Goal: Task Accomplishment & Management: Use online tool/utility

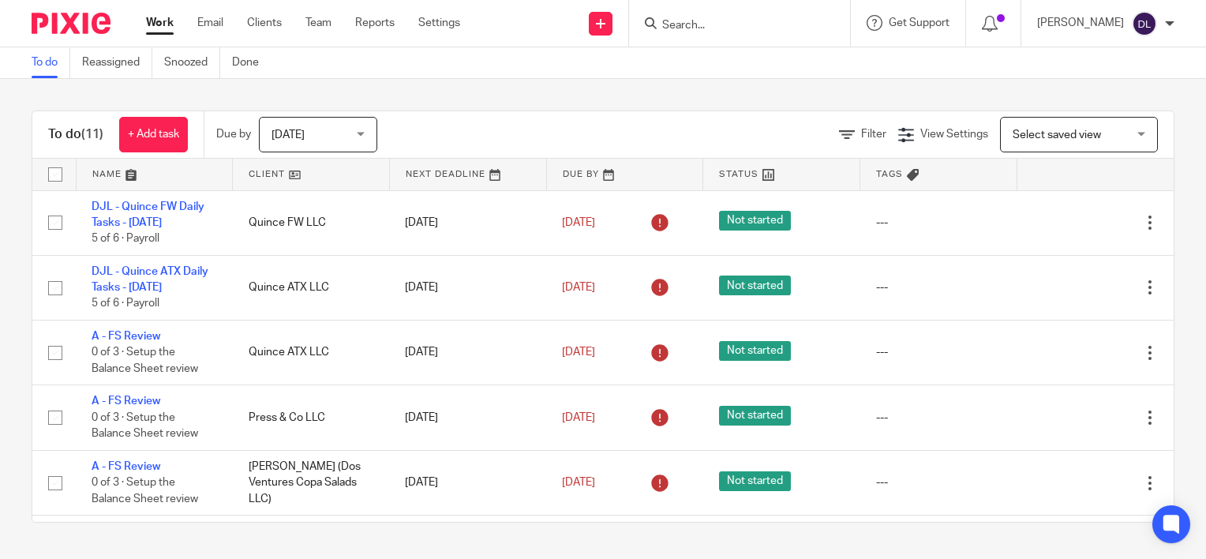
scroll to position [385, 0]
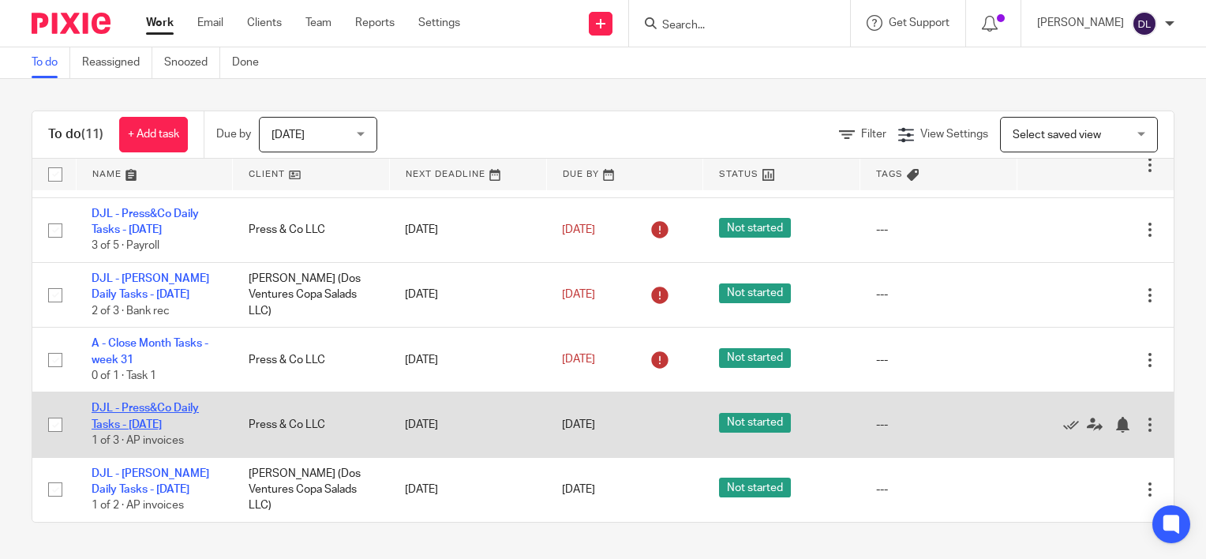
click at [164, 425] on link "DJL - Press&Co Daily Tasks - [DATE]" at bounding box center [145, 415] width 107 height 27
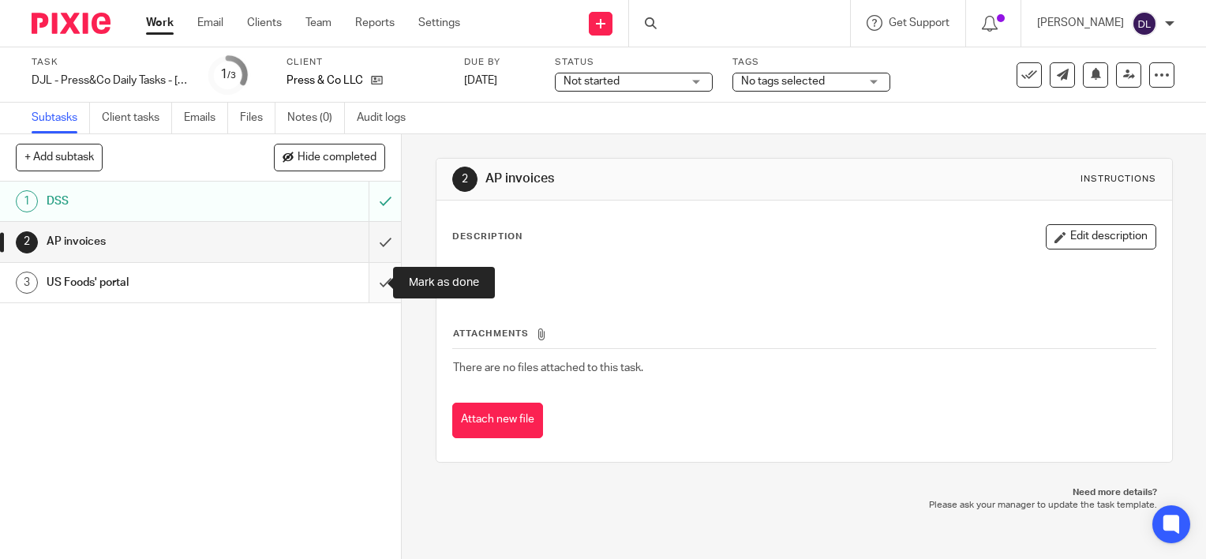
click at [357, 273] on input "submit" at bounding box center [200, 282] width 401 height 39
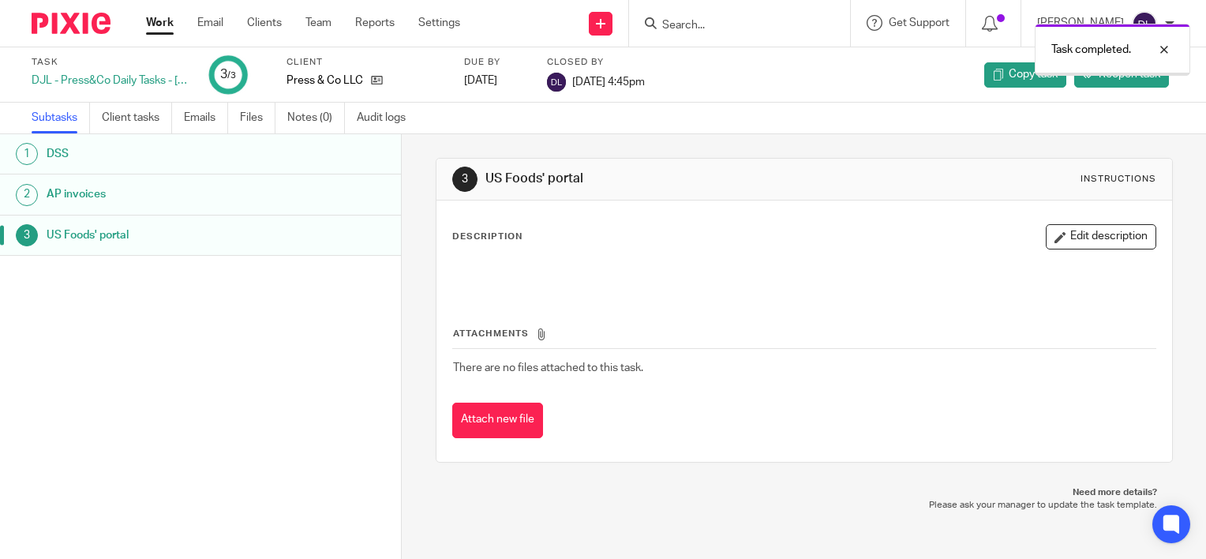
click at [161, 31] on link "Work" at bounding box center [160, 23] width 28 height 16
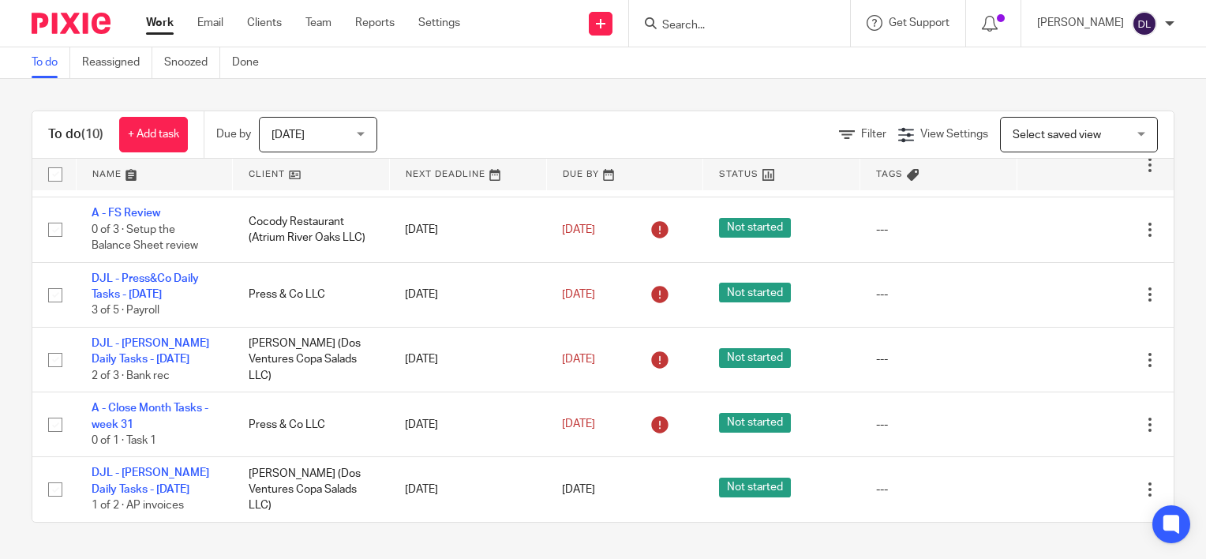
scroll to position [320, 0]
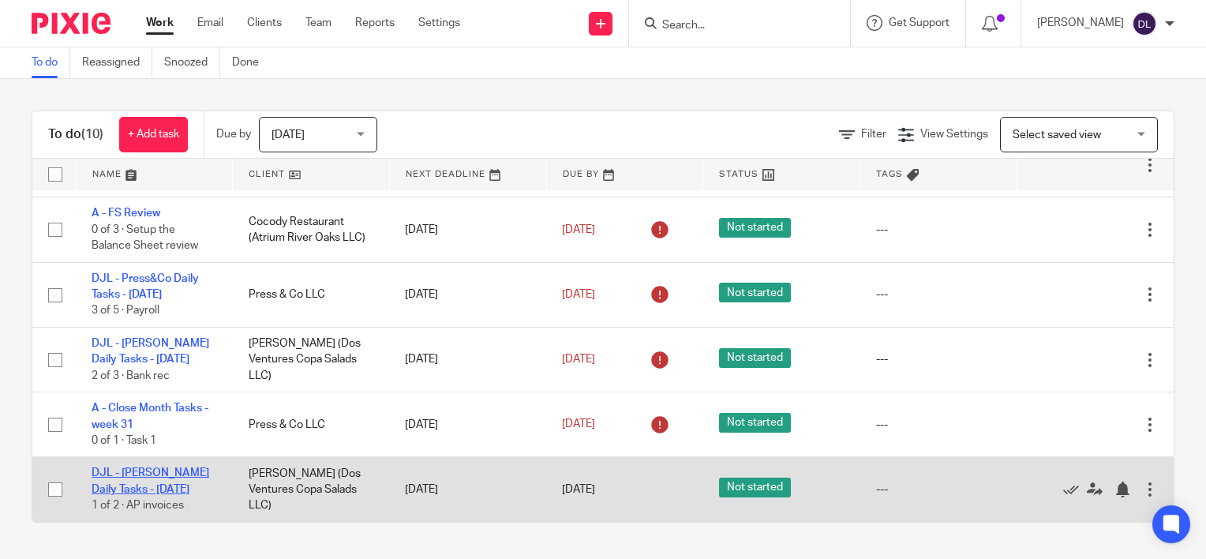
click at [163, 486] on link "DJL - [PERSON_NAME] Daily Tasks - [DATE]" at bounding box center [151, 480] width 118 height 27
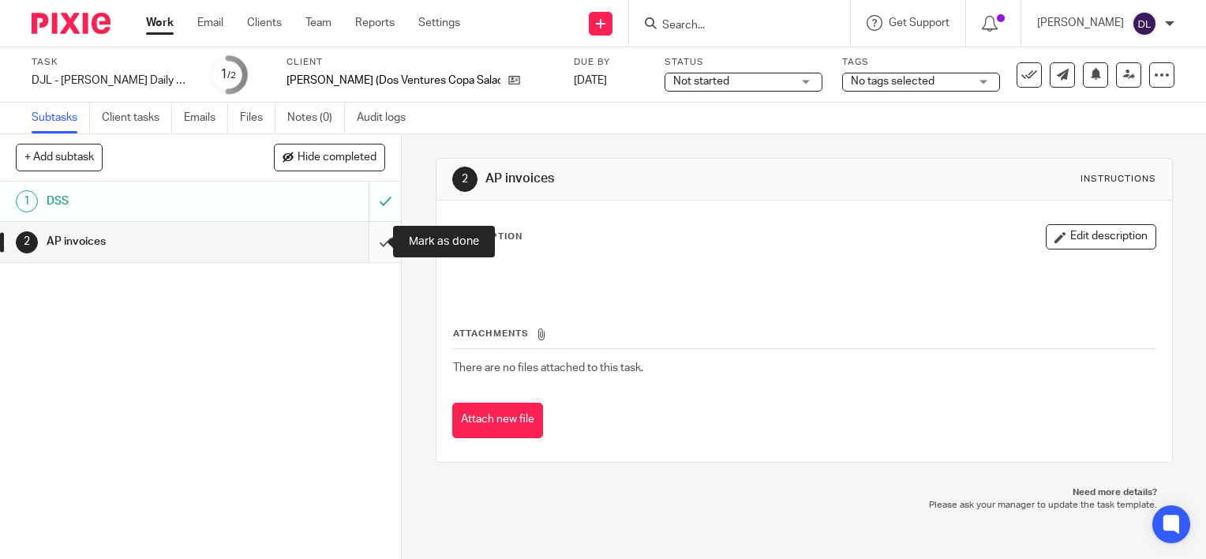
click at [361, 239] on input "submit" at bounding box center [200, 241] width 401 height 39
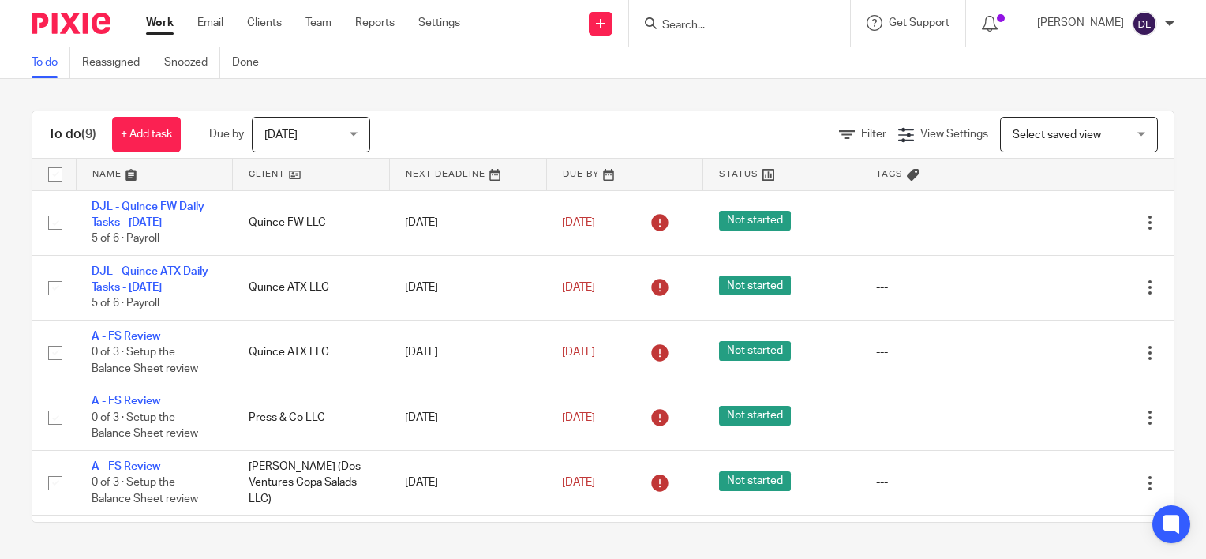
click at [107, 174] on link at bounding box center [155, 175] width 156 height 32
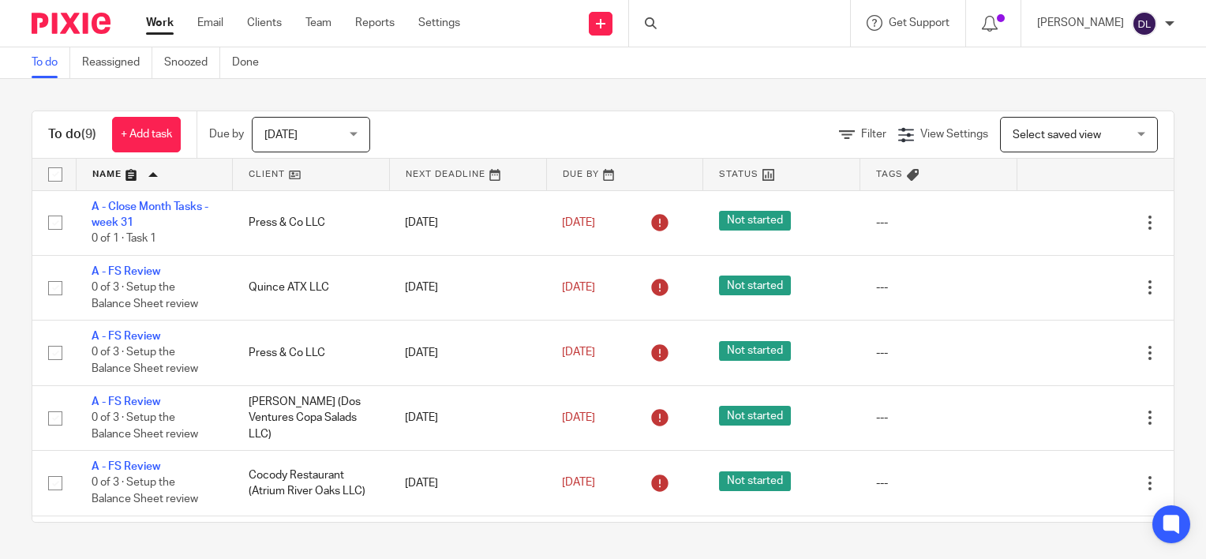
scroll to position [256, 0]
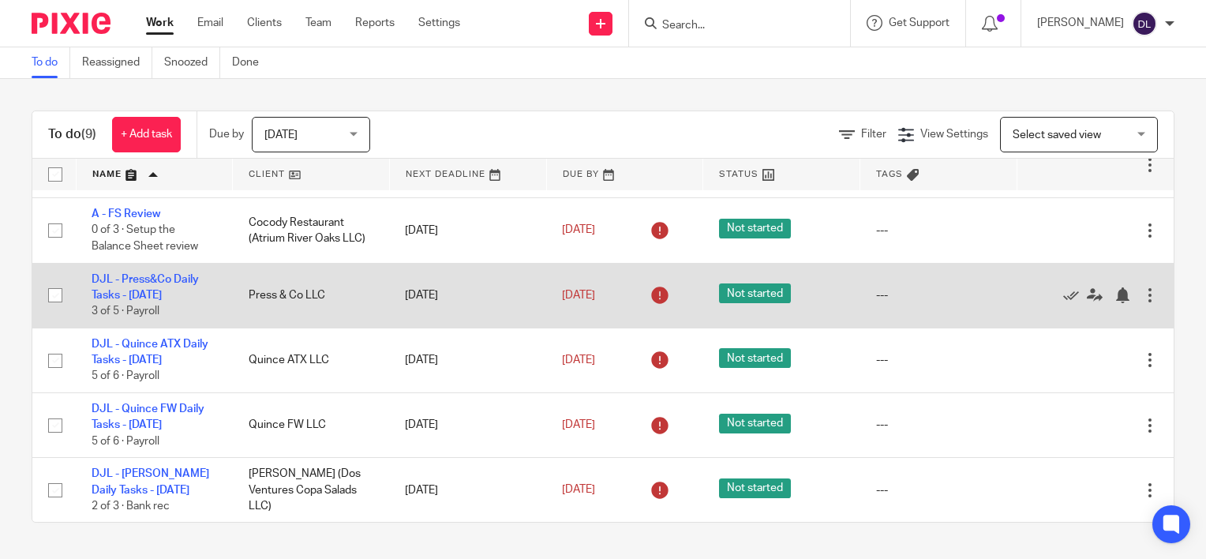
click at [131, 286] on td "DJL - Press&Co Daily Tasks - Tuesday 3 of 5 · Payroll" at bounding box center [154, 295] width 157 height 65
click at [147, 274] on link "DJL - Press&Co Daily Tasks - [DATE]" at bounding box center [145, 287] width 107 height 27
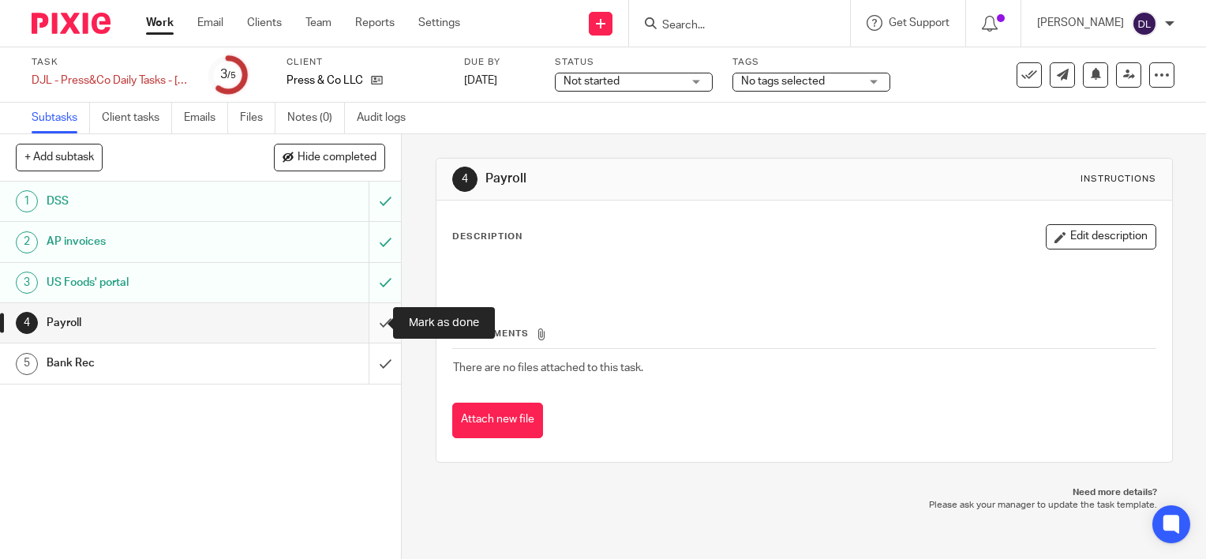
click at [372, 324] on input "submit" at bounding box center [200, 322] width 401 height 39
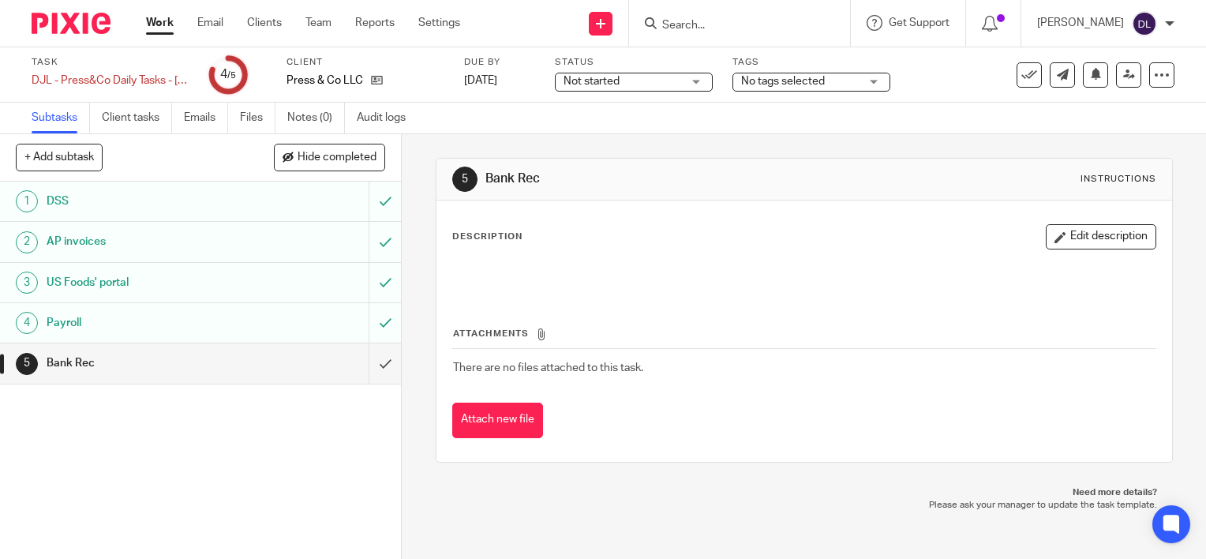
click at [149, 28] on link "Work" at bounding box center [160, 23] width 28 height 16
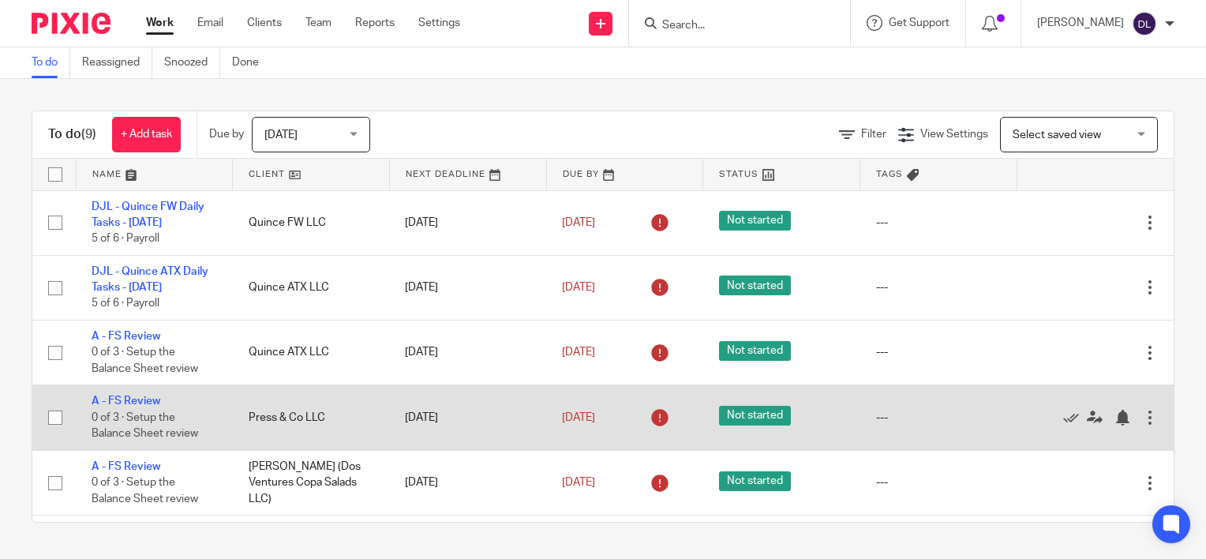
scroll to position [256, 0]
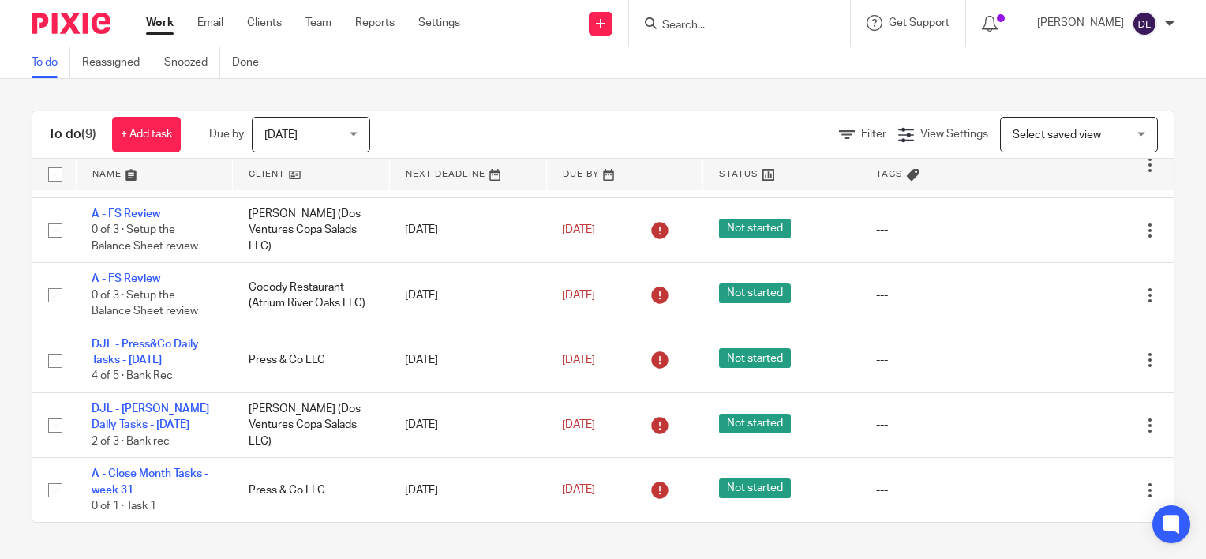
click at [117, 177] on link at bounding box center [155, 175] width 156 height 32
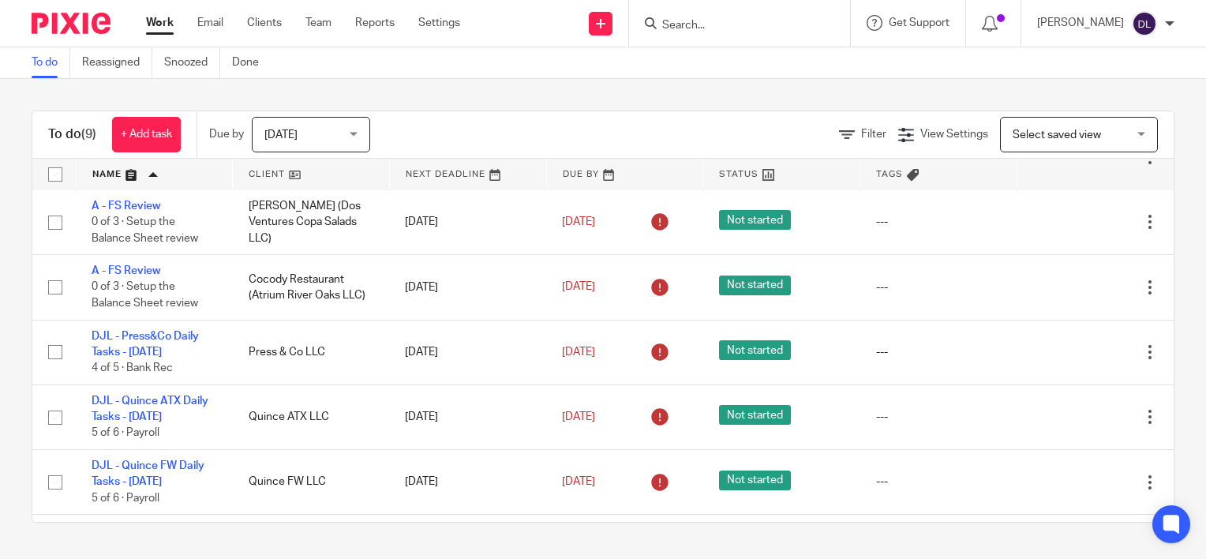
scroll to position [256, 0]
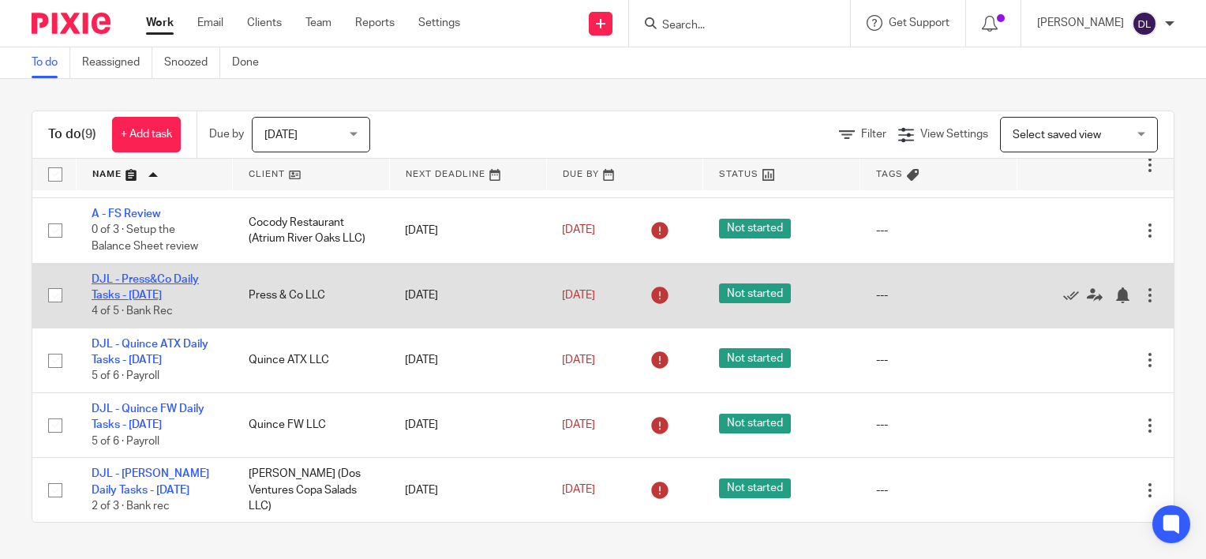
click at [135, 289] on link "DJL - Press&Co Daily Tasks - [DATE]" at bounding box center [145, 287] width 107 height 27
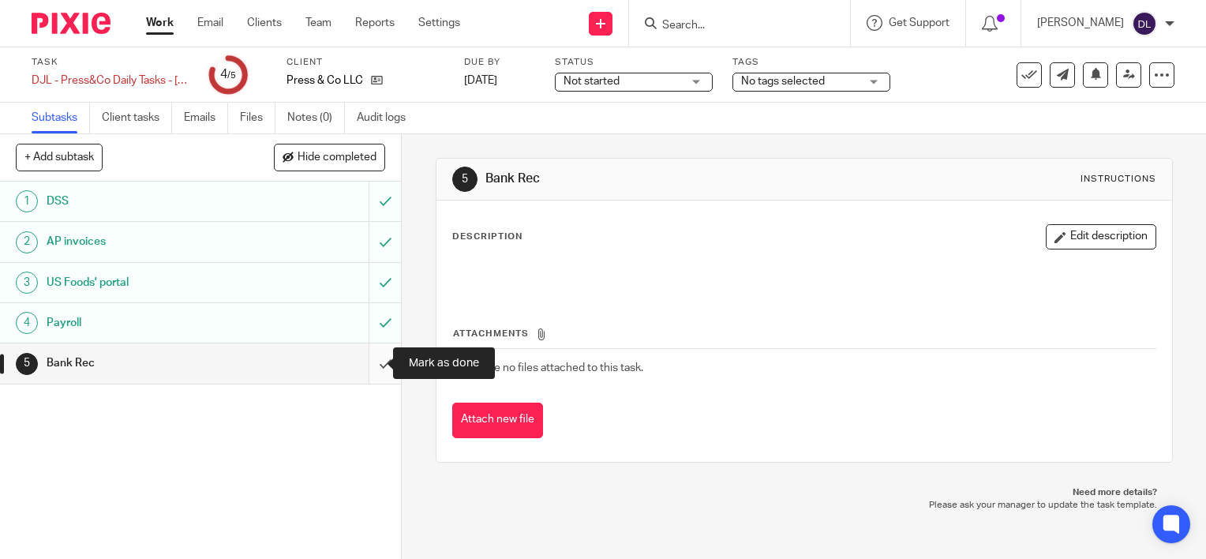
click at [372, 366] on input "submit" at bounding box center [200, 362] width 401 height 39
click at [161, 18] on link "Work" at bounding box center [160, 23] width 28 height 16
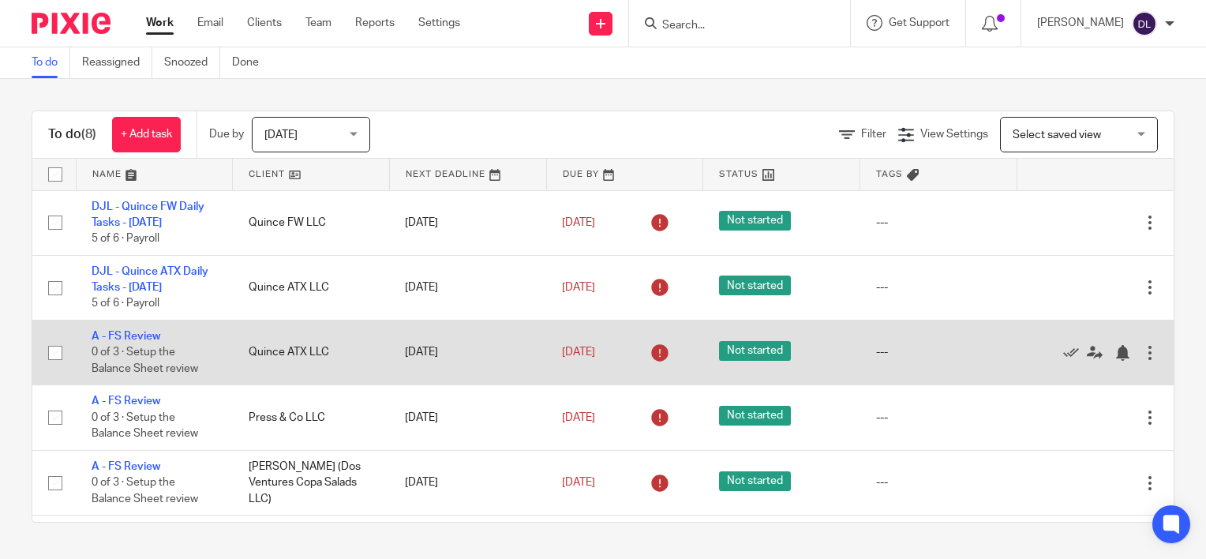
scroll to position [190, 0]
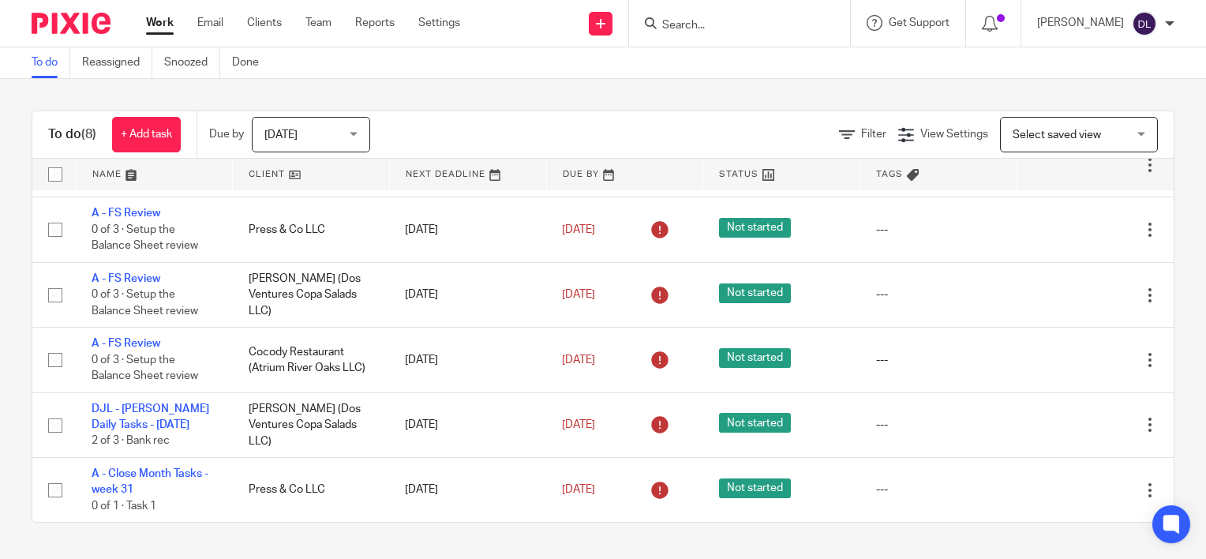
click at [101, 176] on link at bounding box center [155, 175] width 156 height 32
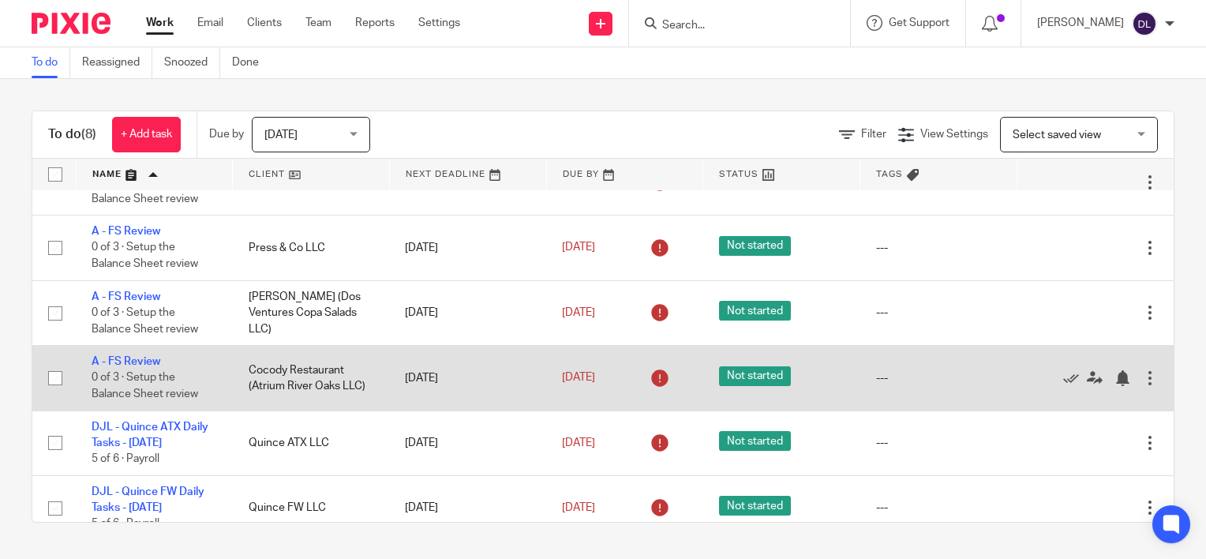
scroll to position [190, 0]
